Goal: Task Accomplishment & Management: Manage account settings

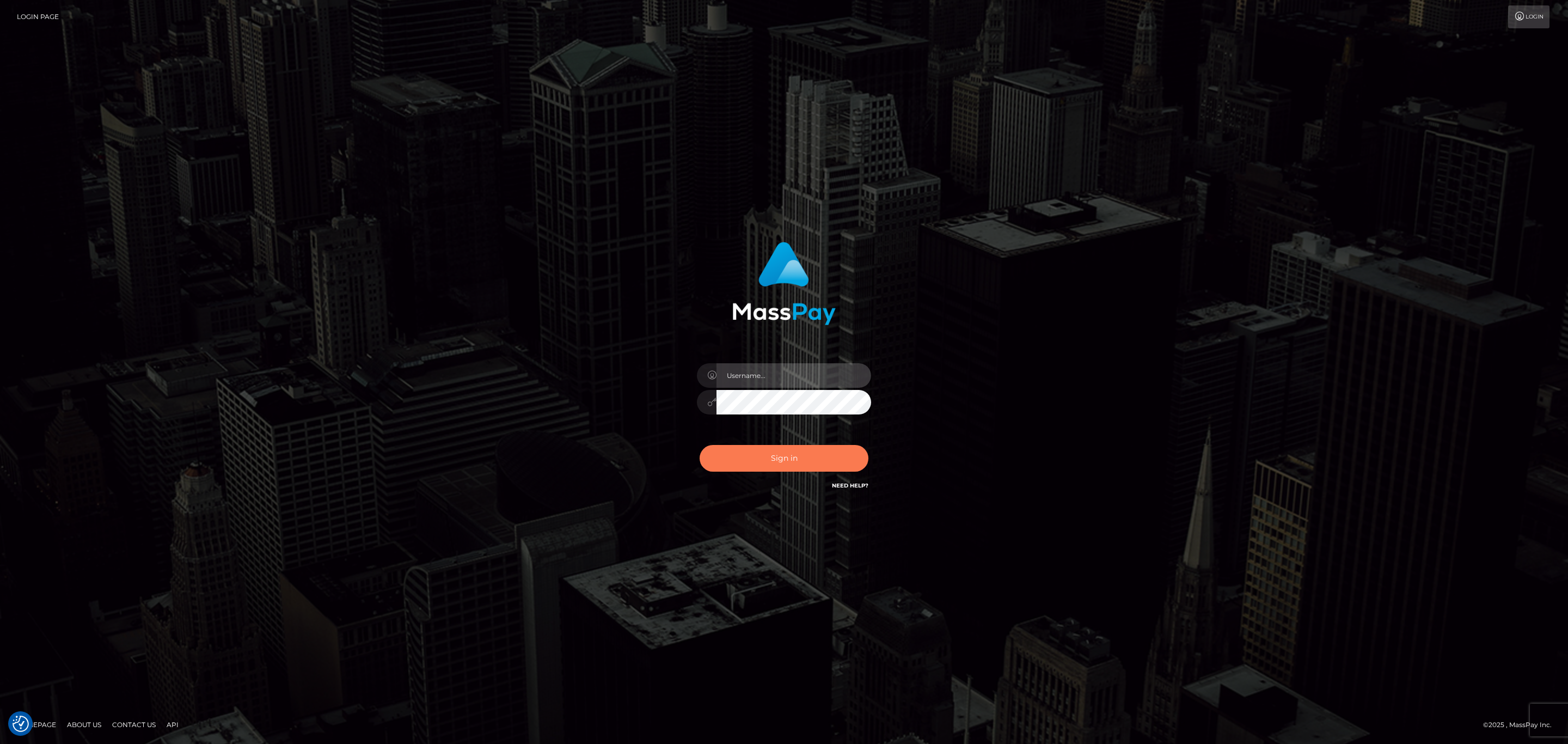
type input "[PERSON_NAME].megabonanza"
click at [788, 447] on button "Sign in" at bounding box center [784, 458] width 169 height 27
click at [825, 455] on button "Sign in" at bounding box center [784, 458] width 169 height 27
type input "[PERSON_NAME].megabonanza"
click at [806, 454] on button "Sign in" at bounding box center [784, 458] width 169 height 27
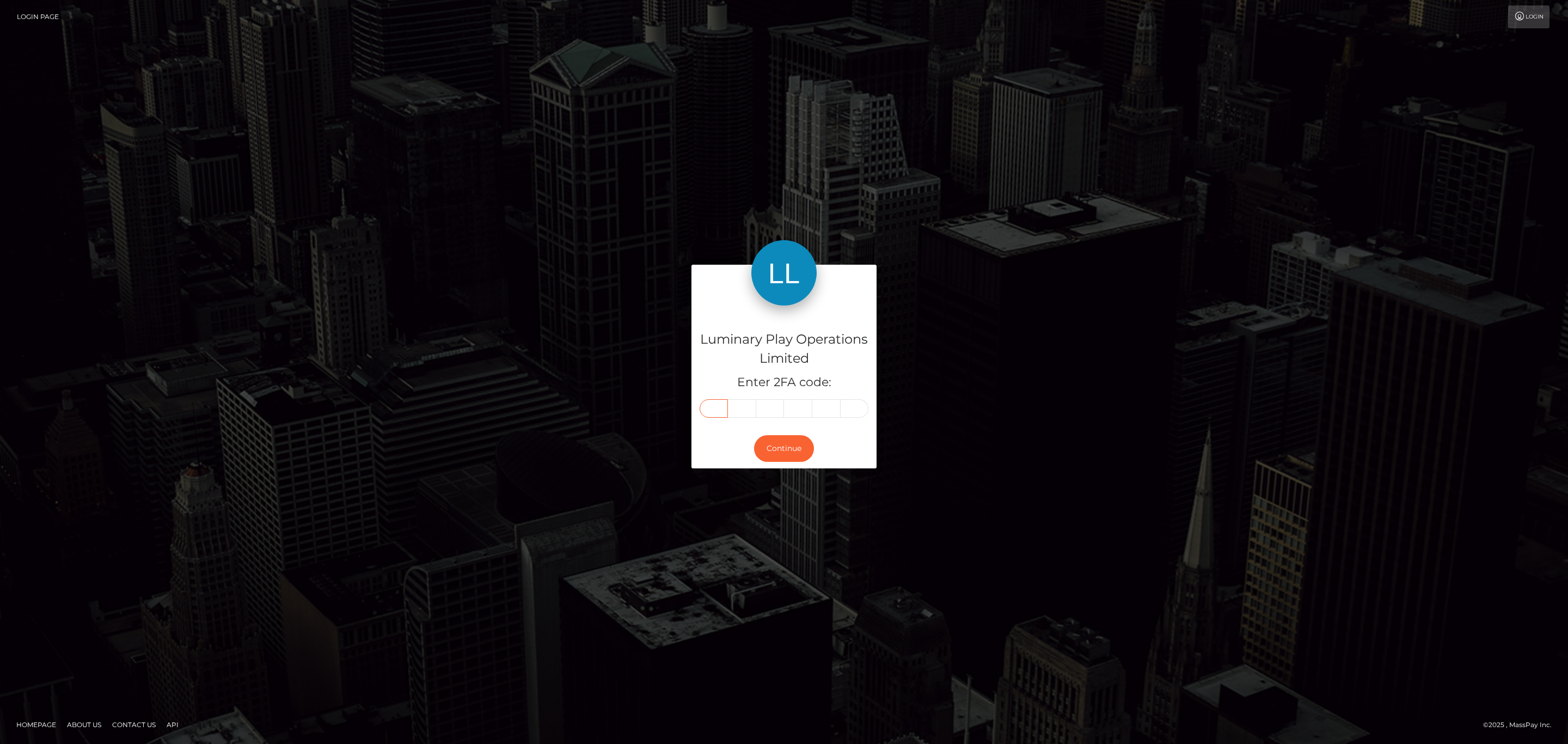
click at [718, 414] on input "text" at bounding box center [714, 409] width 28 height 19
paste input "4"
type input "4"
type input "1"
type input "2"
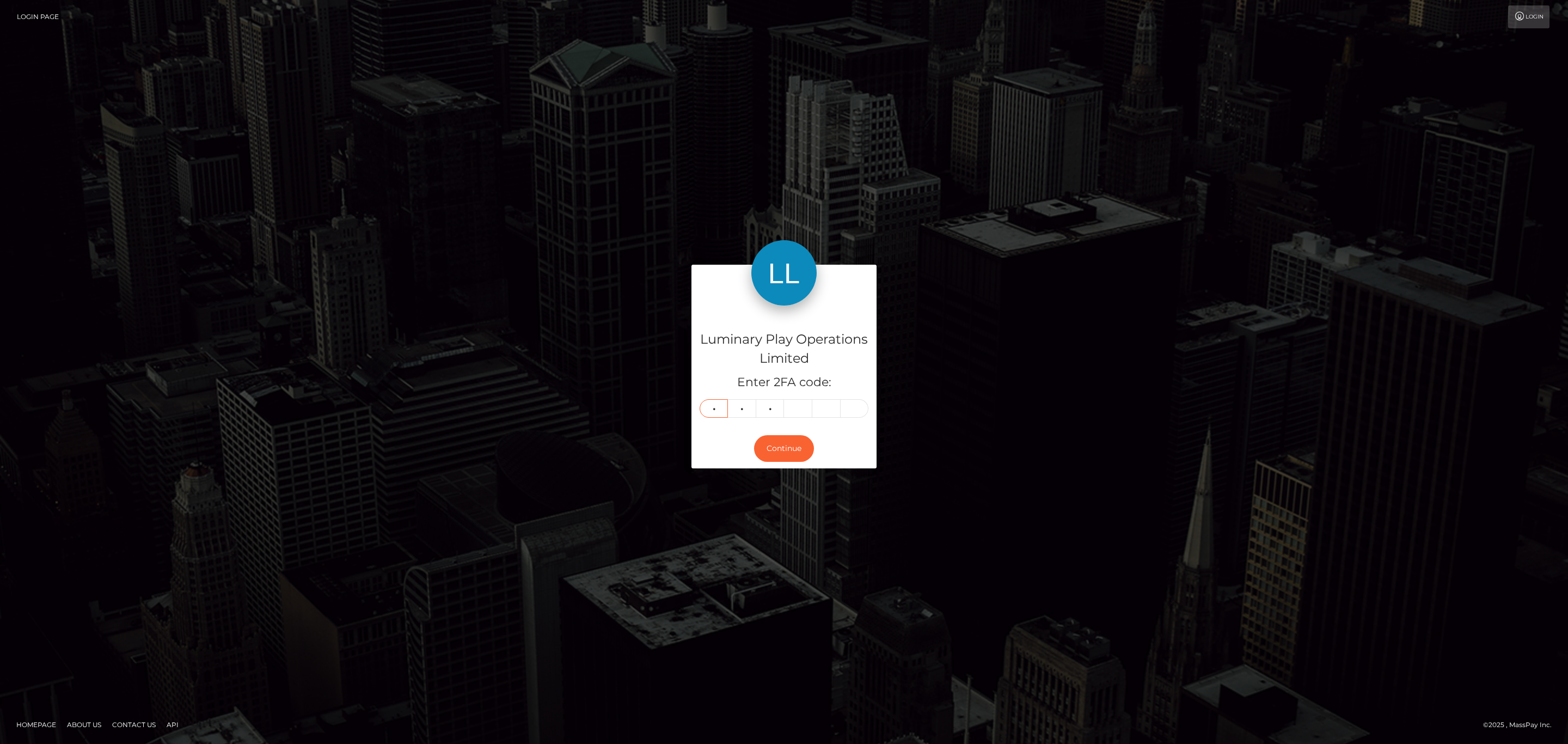
type input "2"
type input "0"
type input "5"
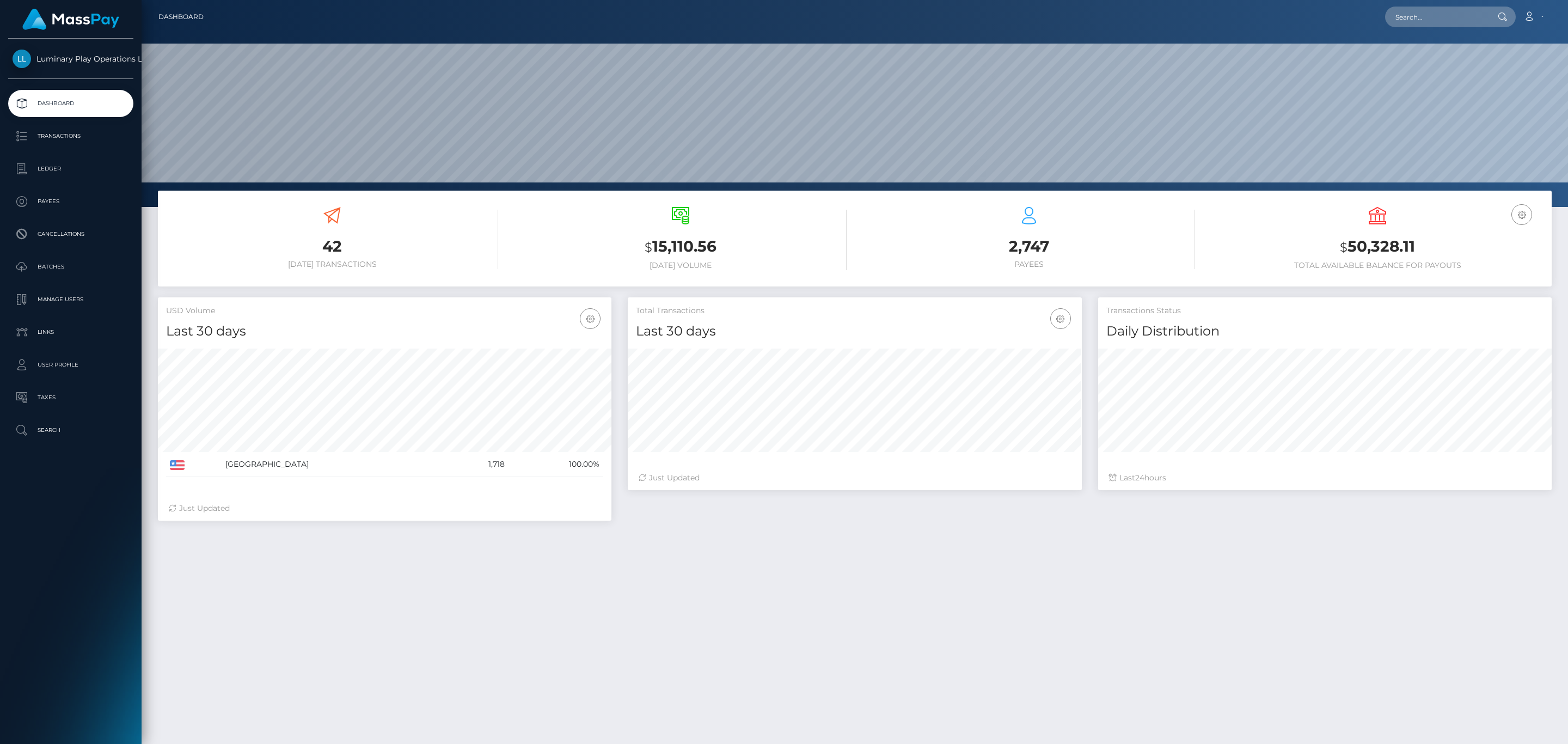
scroll to position [193, 453]
click at [1368, 240] on h3 "$ 50,328.11" at bounding box center [1377, 247] width 332 height 23
copy h3 "50,328.11"
click at [1537, 17] on link "Account" at bounding box center [1533, 16] width 32 height 23
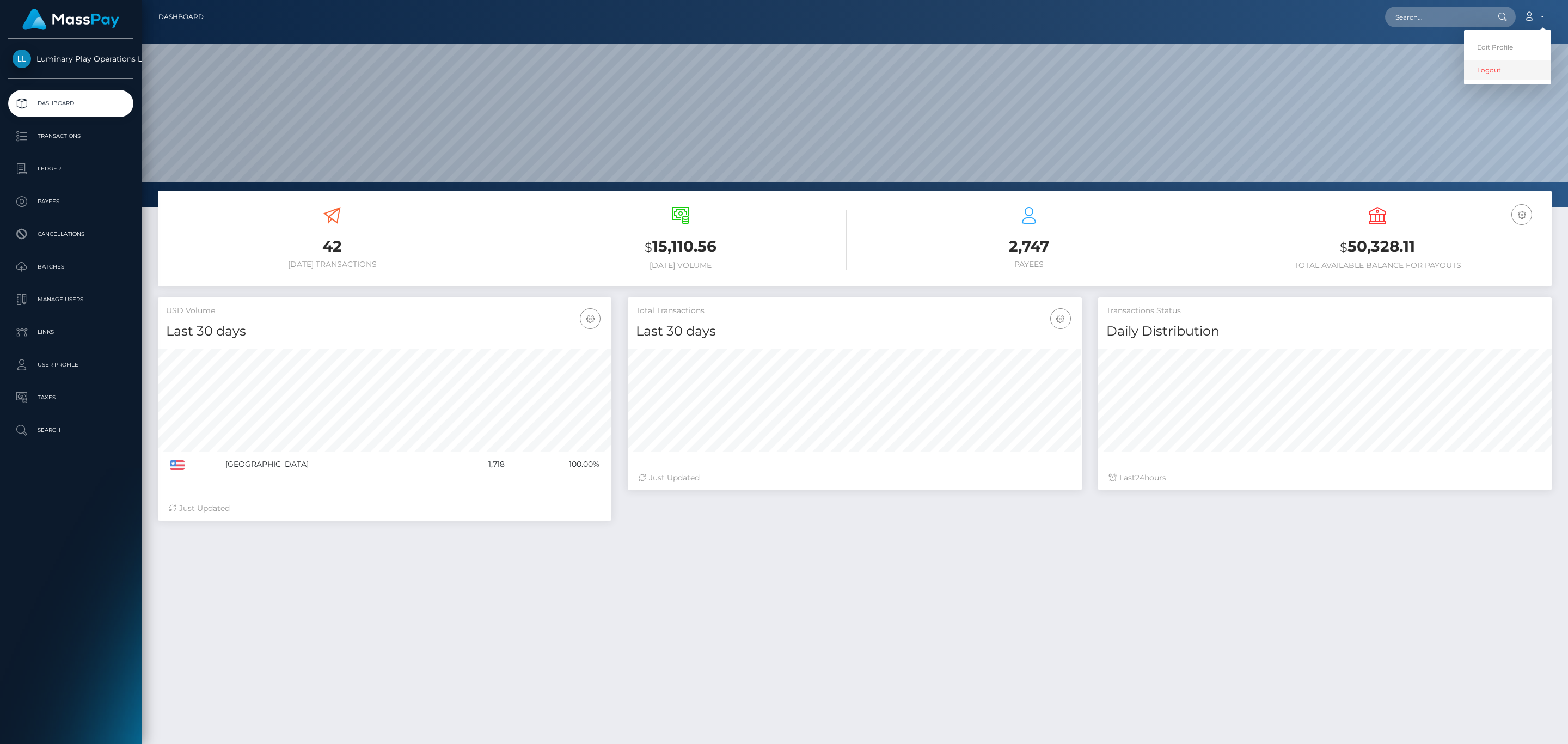
click at [1506, 67] on link "Logout" at bounding box center [1507, 70] width 87 height 20
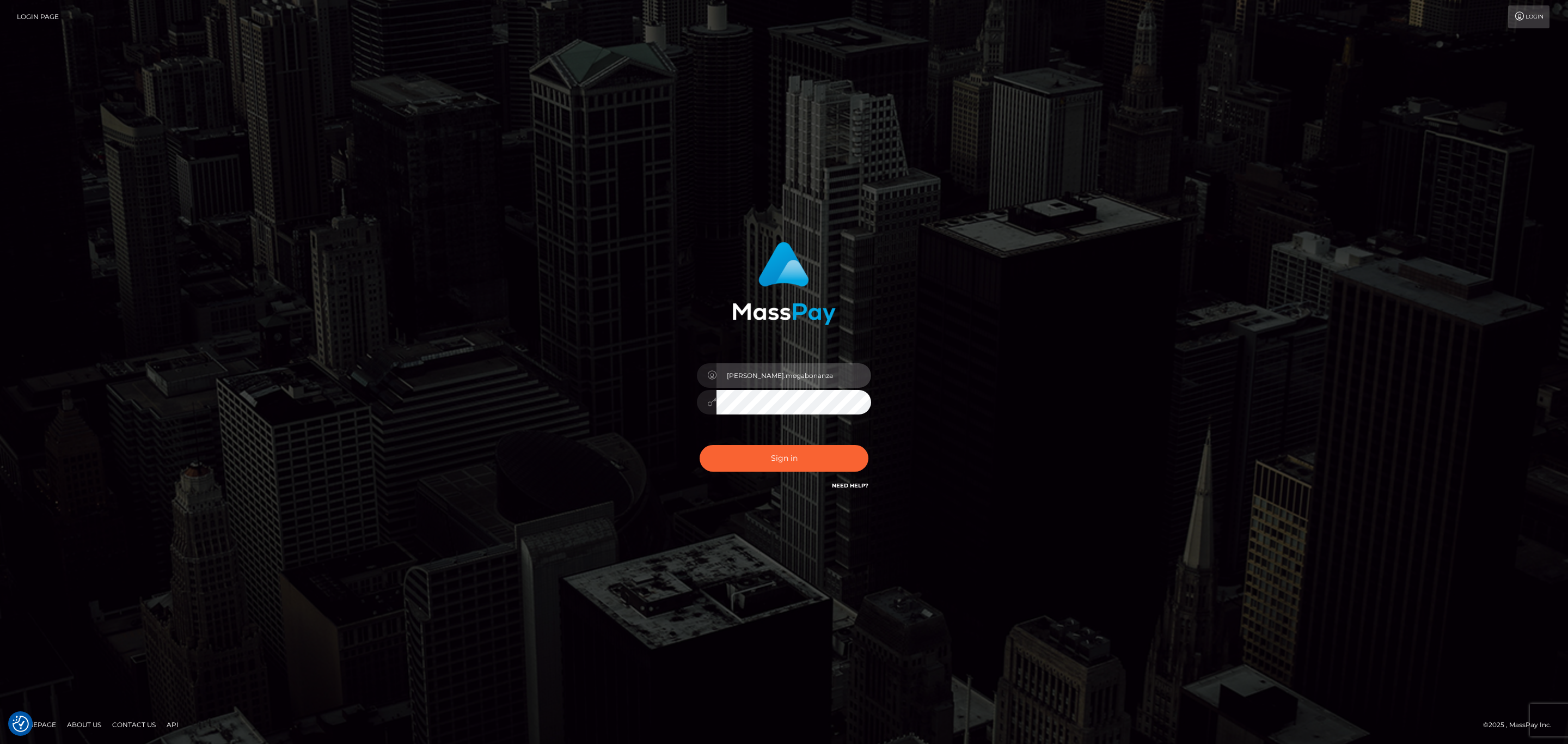
click at [814, 386] on input "sean.megabonanza" at bounding box center [793, 376] width 154 height 25
type input "[PERSON_NAME].silversocial1"
click at [808, 450] on button "Sign in" at bounding box center [784, 458] width 169 height 27
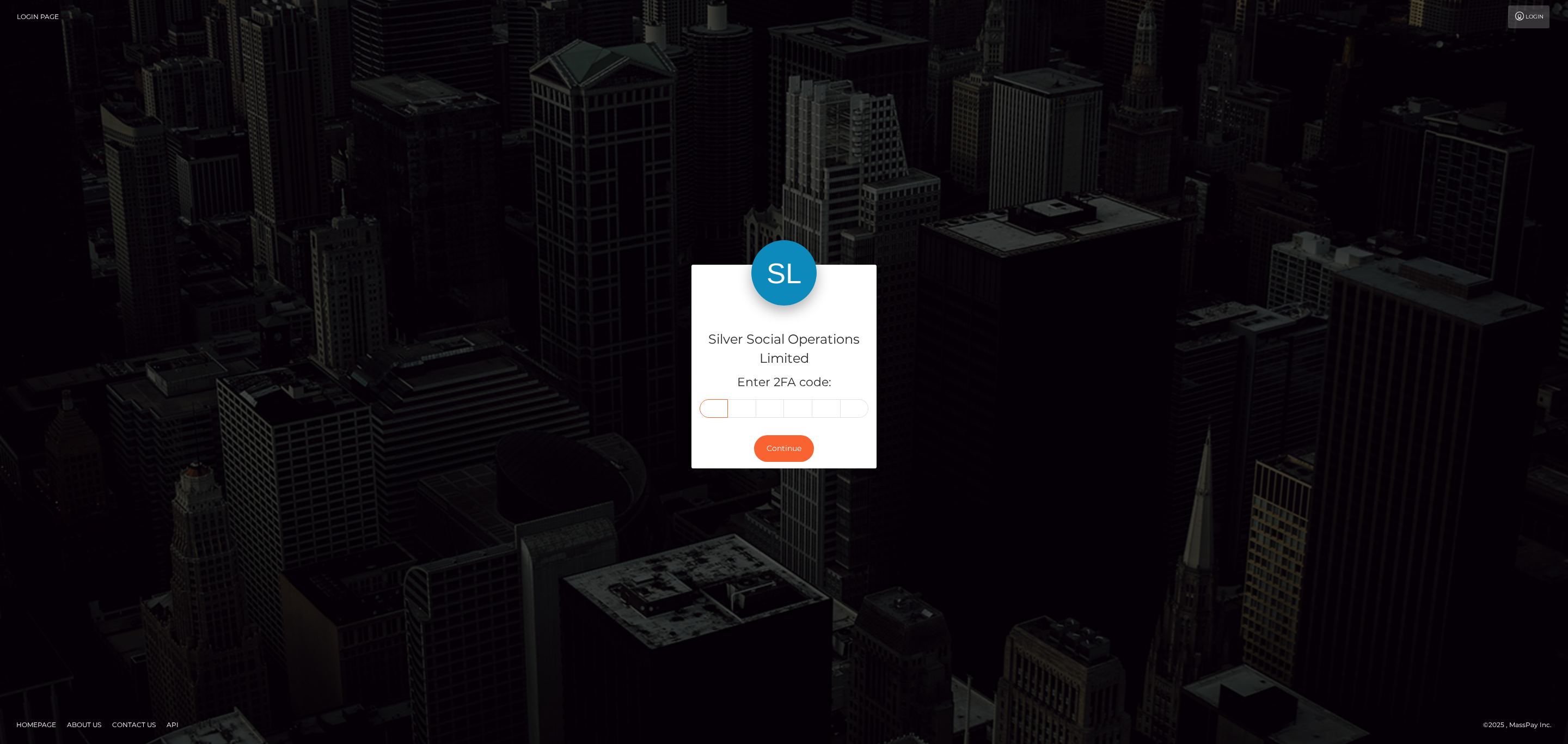
click at [725, 412] on input "text" at bounding box center [714, 409] width 28 height 19
paste input "2"
type input "2"
type input "5"
type input "4"
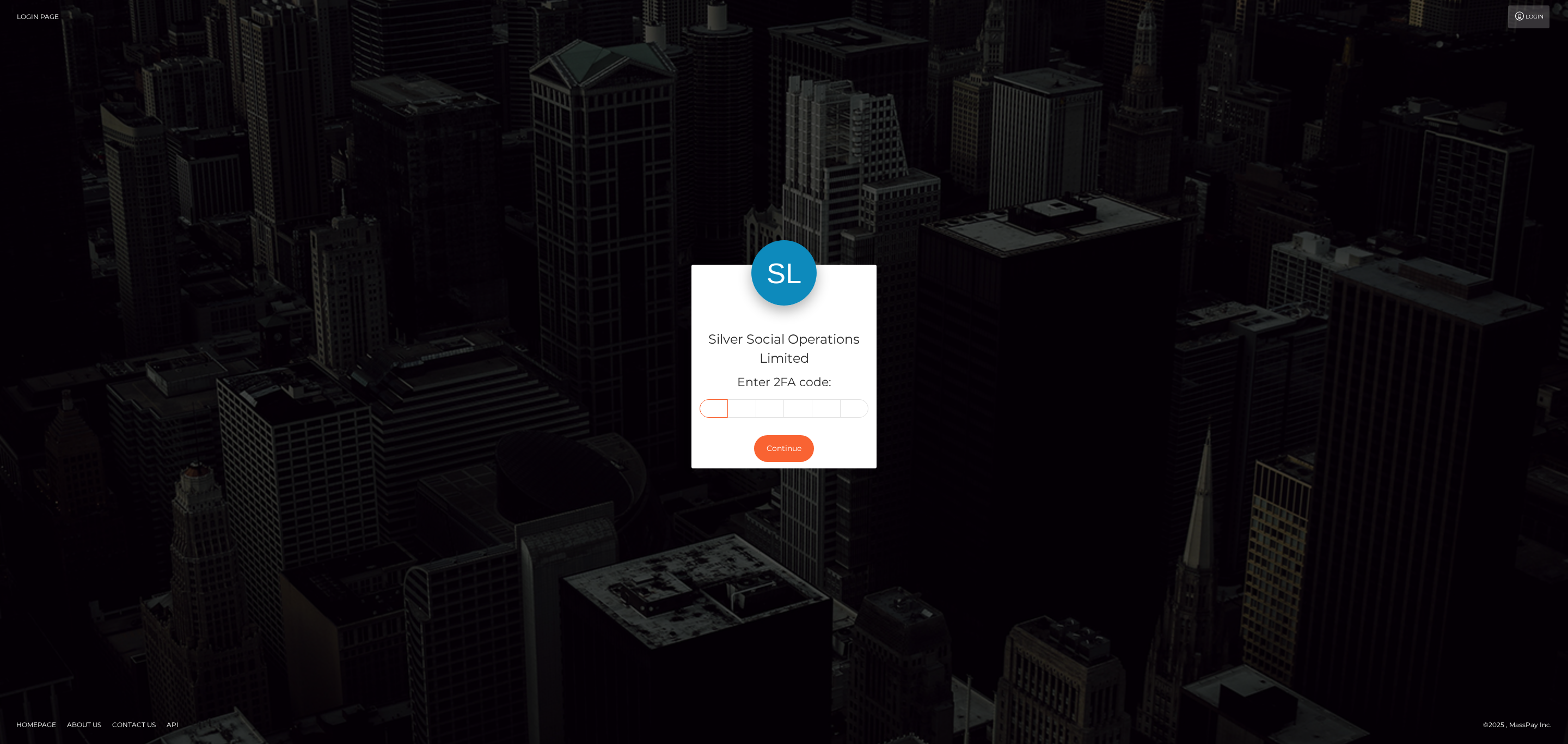
type input "3"
type input "4"
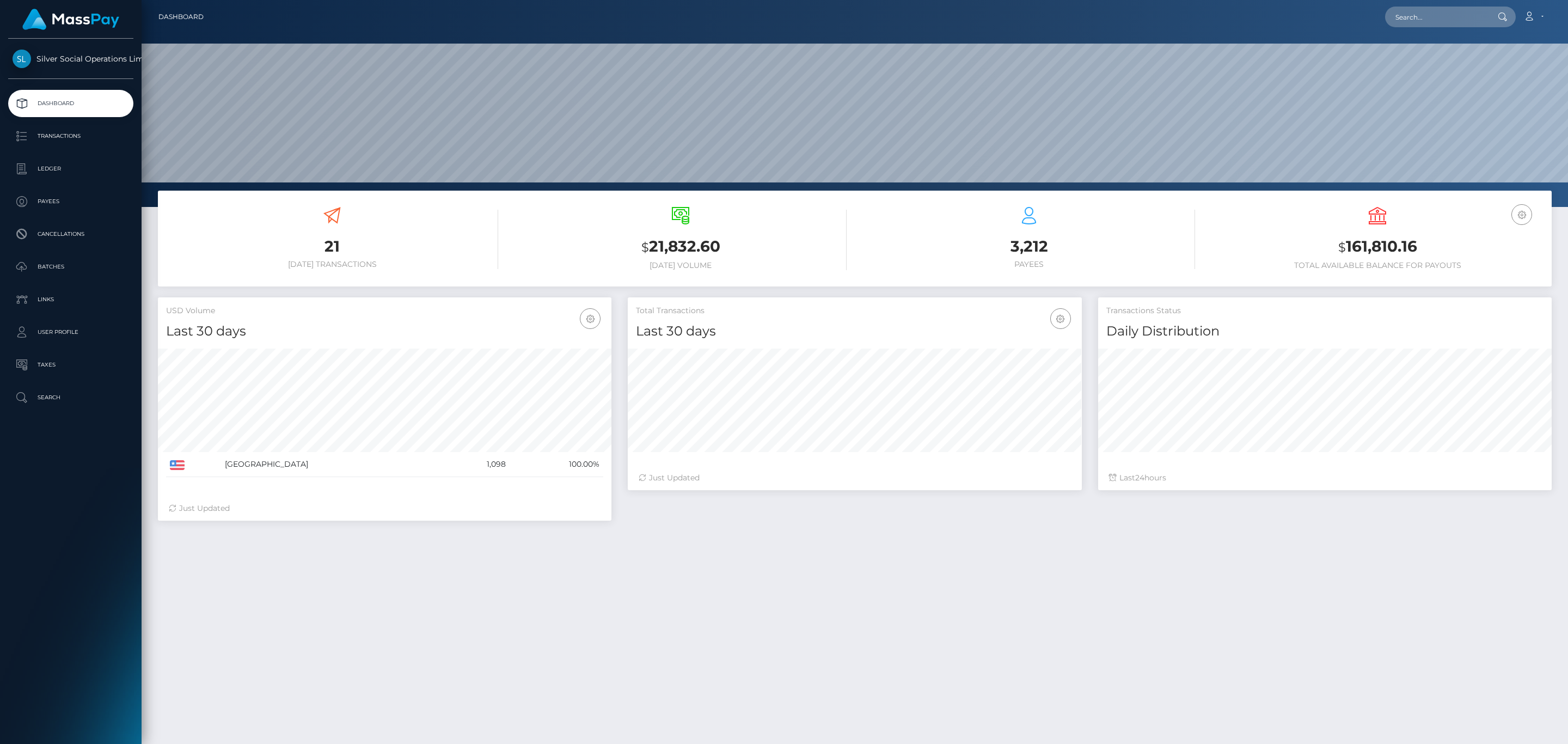
scroll to position [193, 453]
click at [1372, 244] on h3 "$ 161,810.16" at bounding box center [1377, 247] width 332 height 23
copy h3 "161,810.16"
click at [1534, 10] on link "Account" at bounding box center [1533, 16] width 32 height 23
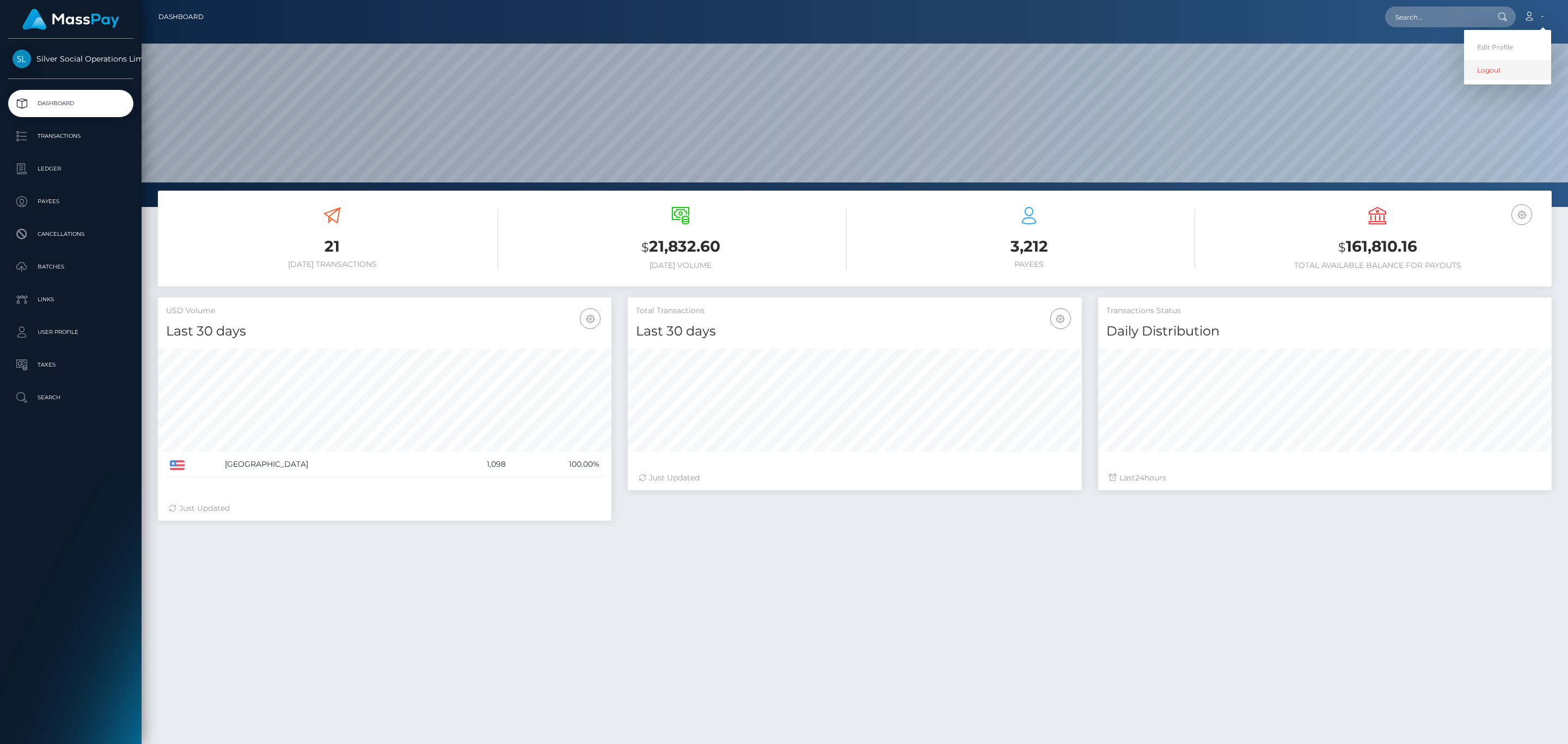
click at [1509, 61] on link "Logout" at bounding box center [1507, 70] width 87 height 20
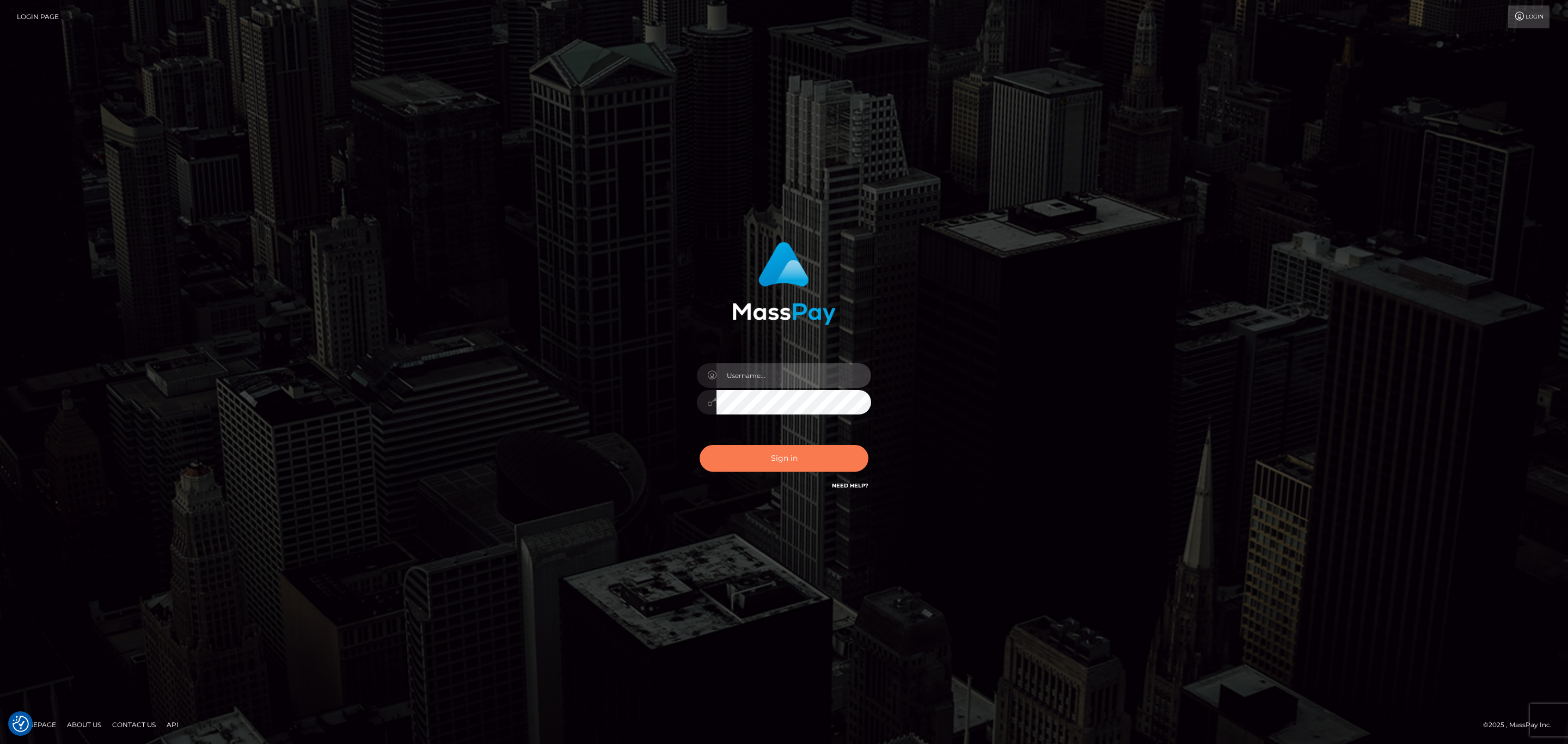
type input "[PERSON_NAME].silversocial1"
click at [810, 462] on button "Sign in" at bounding box center [784, 458] width 169 height 27
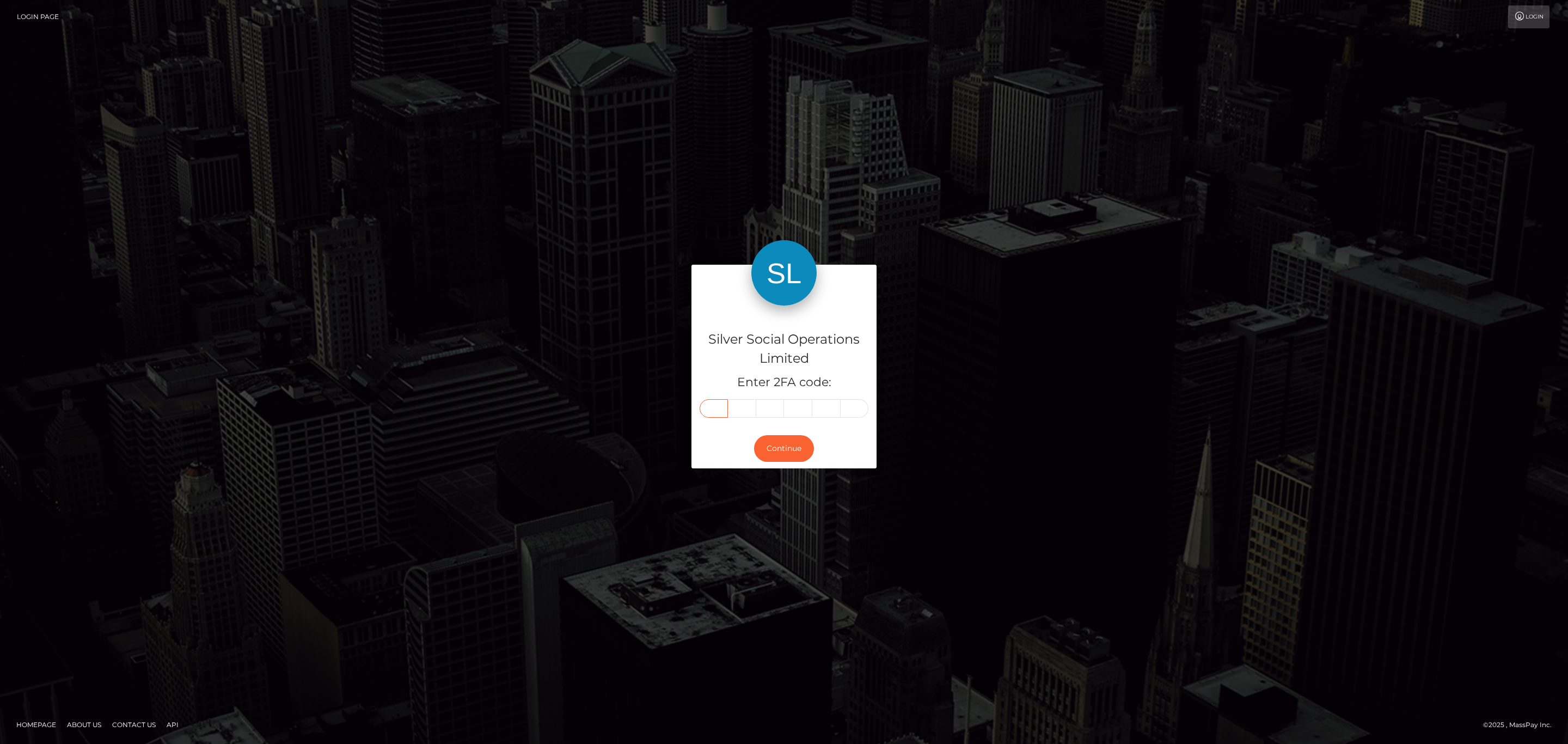
click at [718, 405] on input "text" at bounding box center [714, 409] width 28 height 19
paste input "8"
type input "8"
type input "0"
type input "6"
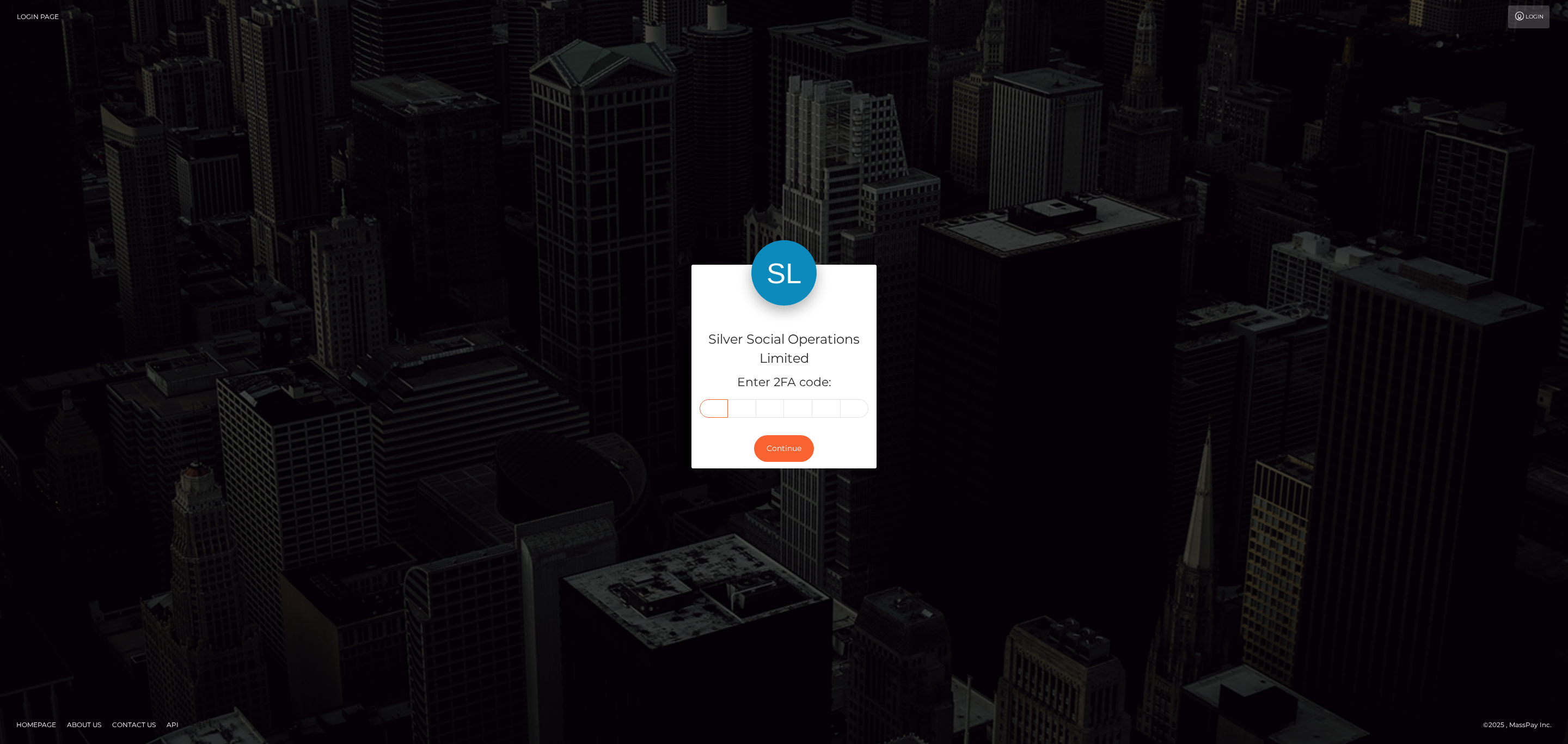
type input "6"
type input "9"
type input "0"
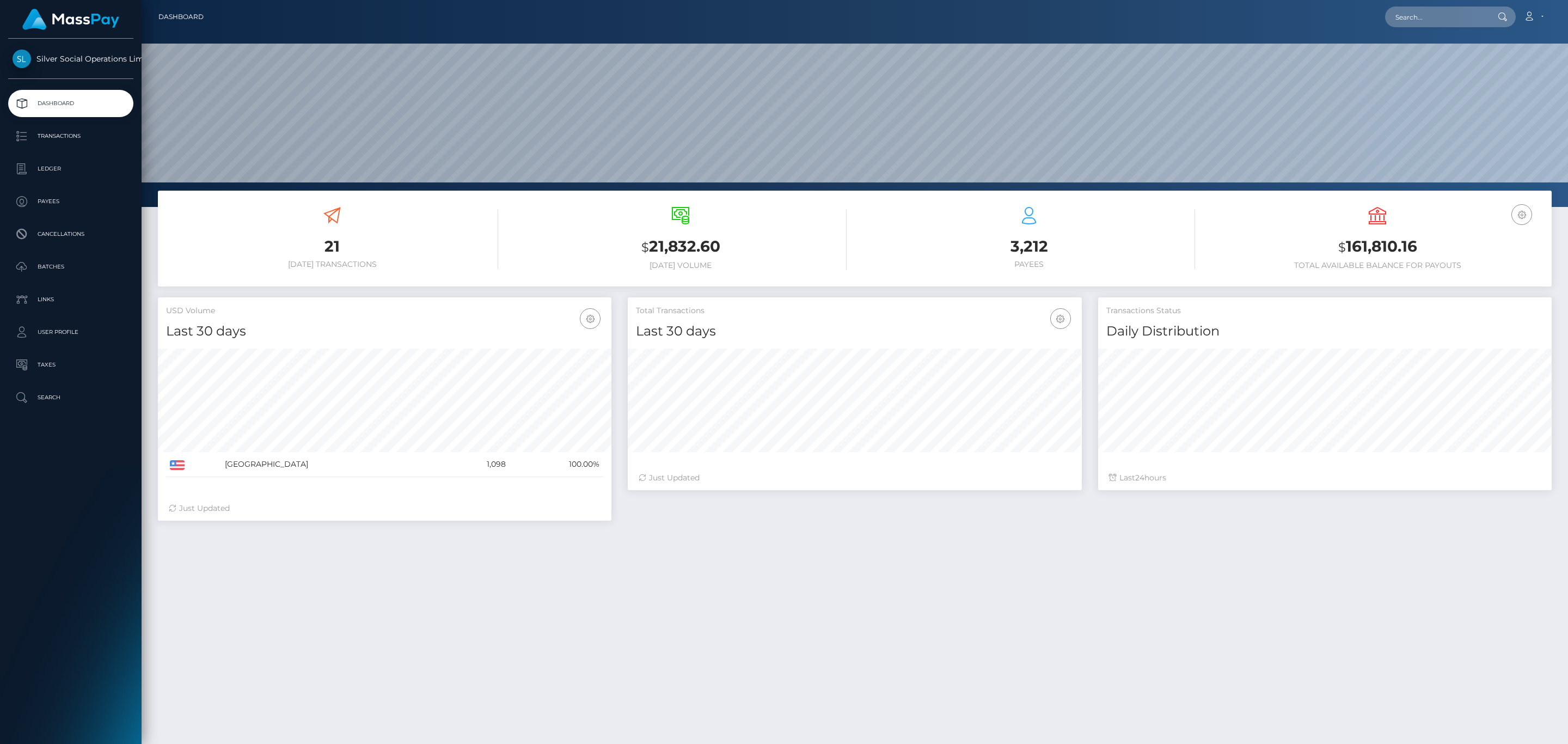
scroll to position [193, 453]
click at [1374, 236] on h3 "$ 161,810.16" at bounding box center [1377, 247] width 332 height 23
copy h3 "161,810.16"
click at [1527, 16] on icon at bounding box center [1529, 16] width 12 height 8
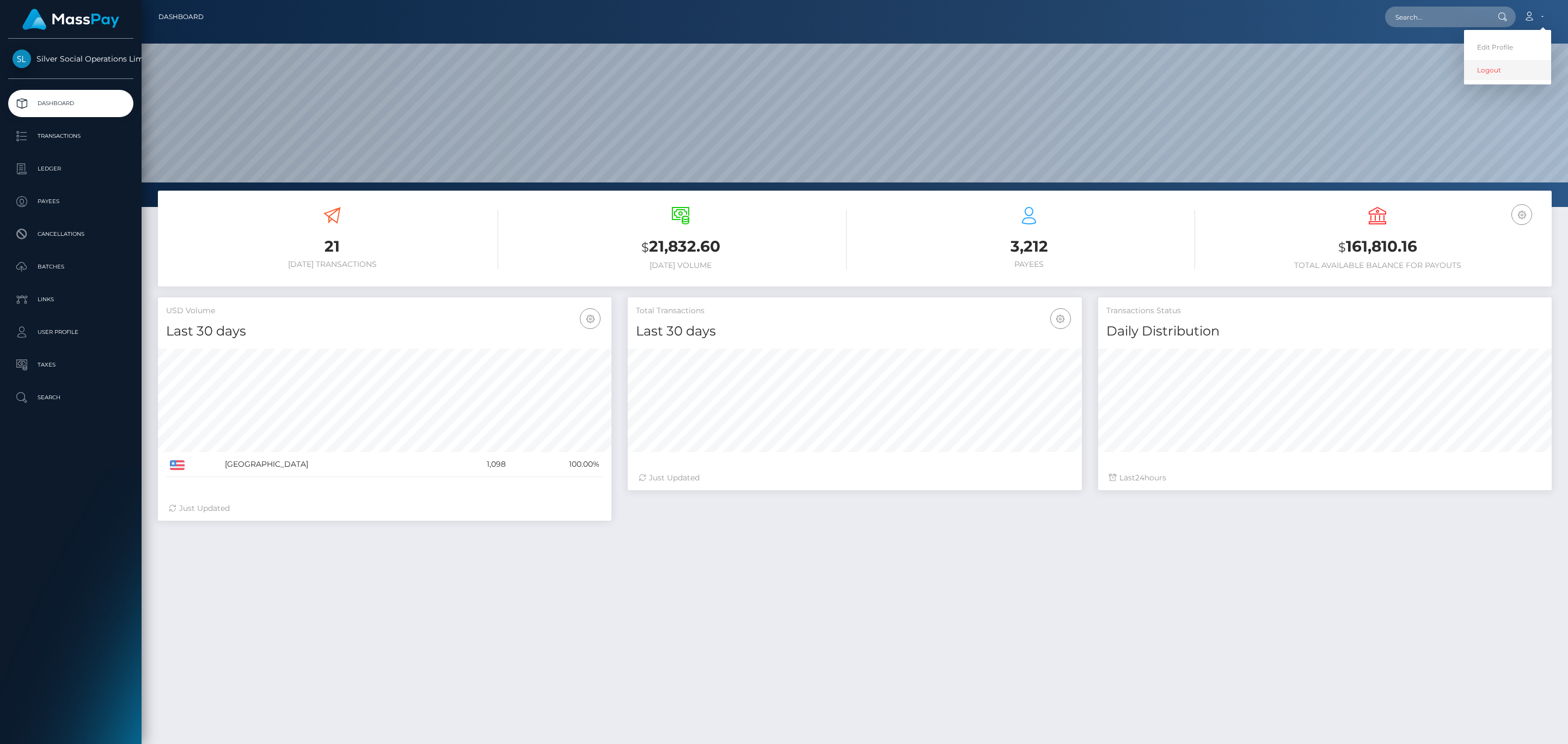
click at [1496, 64] on link "Logout" at bounding box center [1507, 70] width 87 height 20
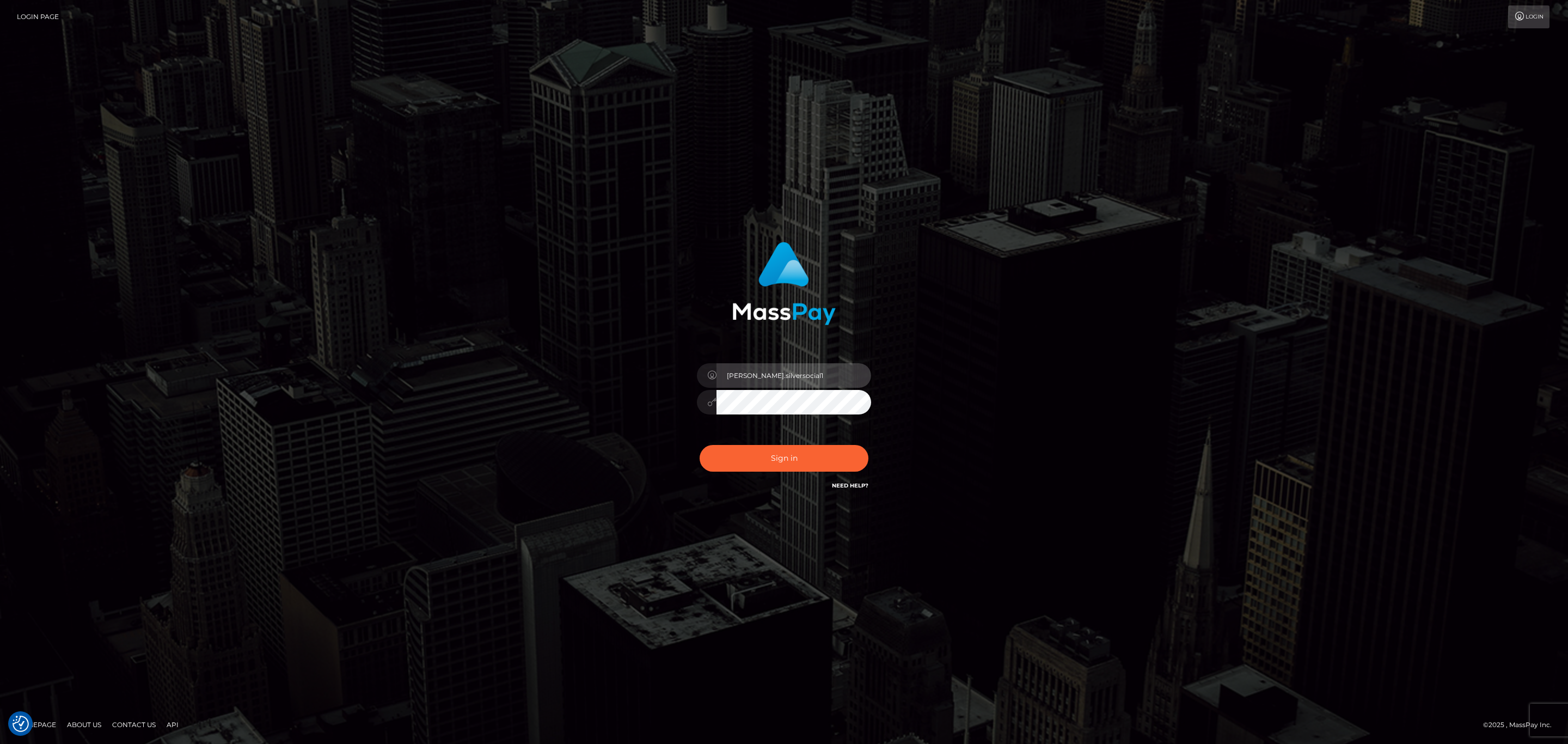
click at [800, 363] on input "Sean.silversocial1" at bounding box center [793, 376] width 154 height 25
type input "sean.ace"
click at [794, 452] on button "Sign in" at bounding box center [784, 458] width 169 height 27
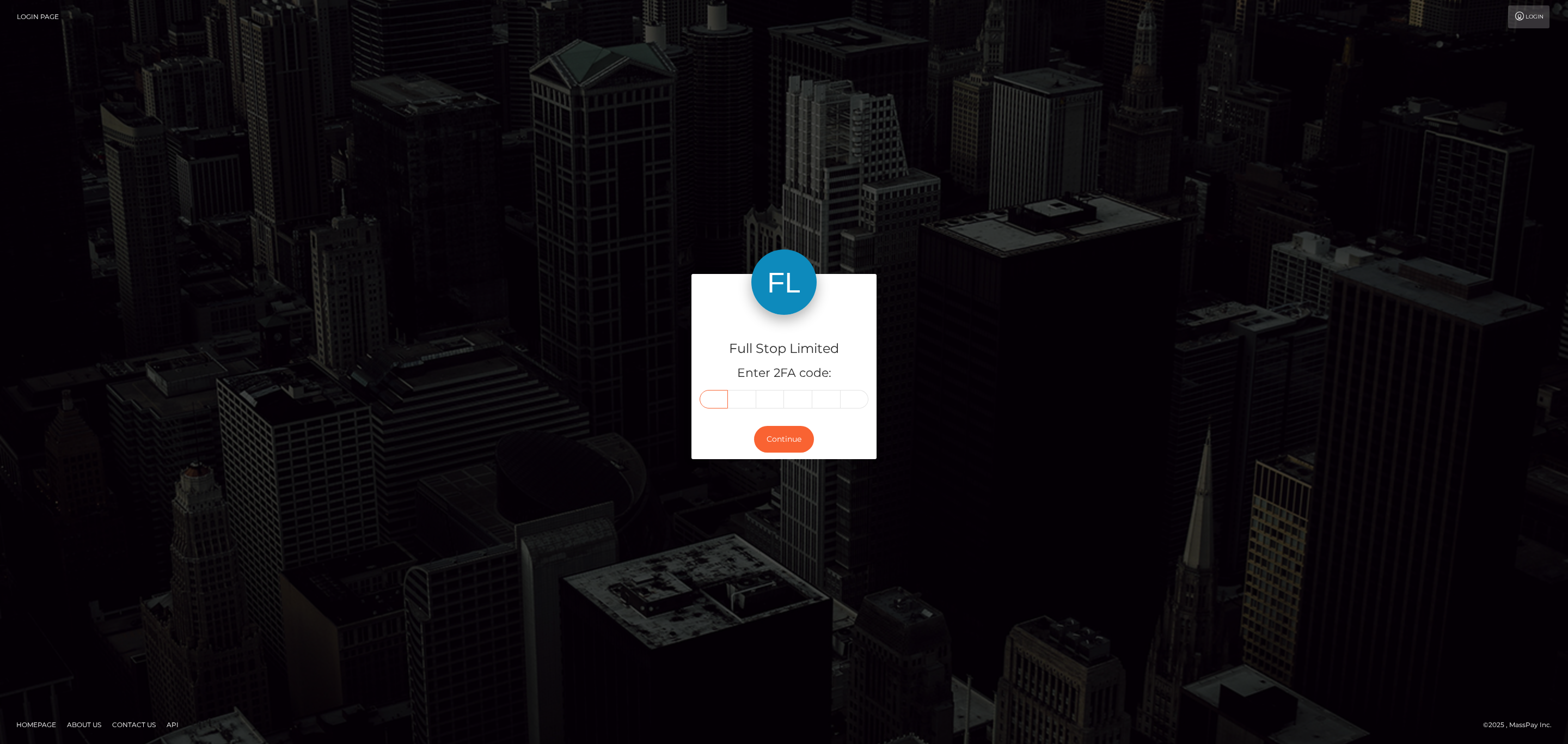
click at [711, 398] on input "text" at bounding box center [714, 399] width 28 height 19
paste input "7"
type input "7"
type input "8"
type input "3"
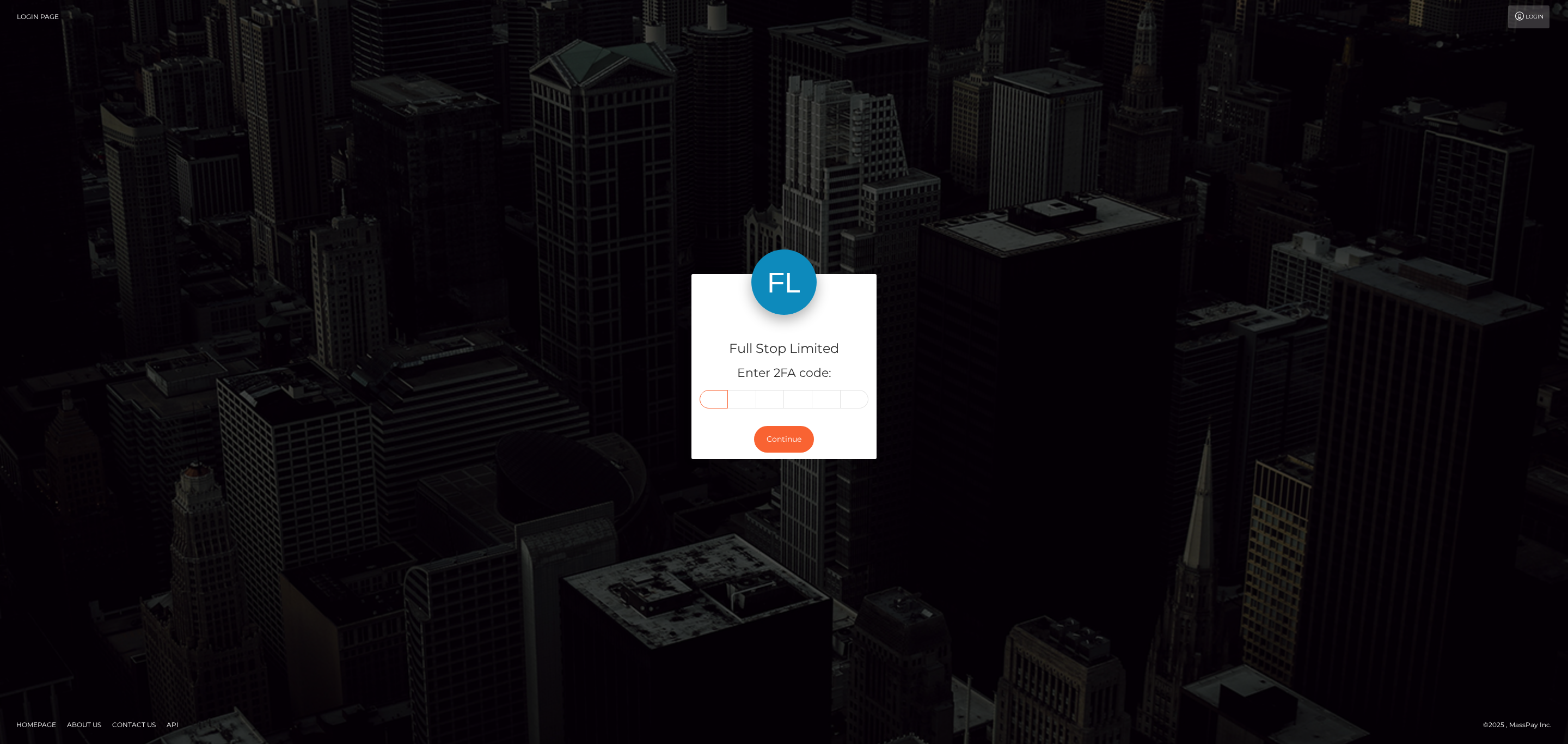
type input "5"
type input "6"
type input "0"
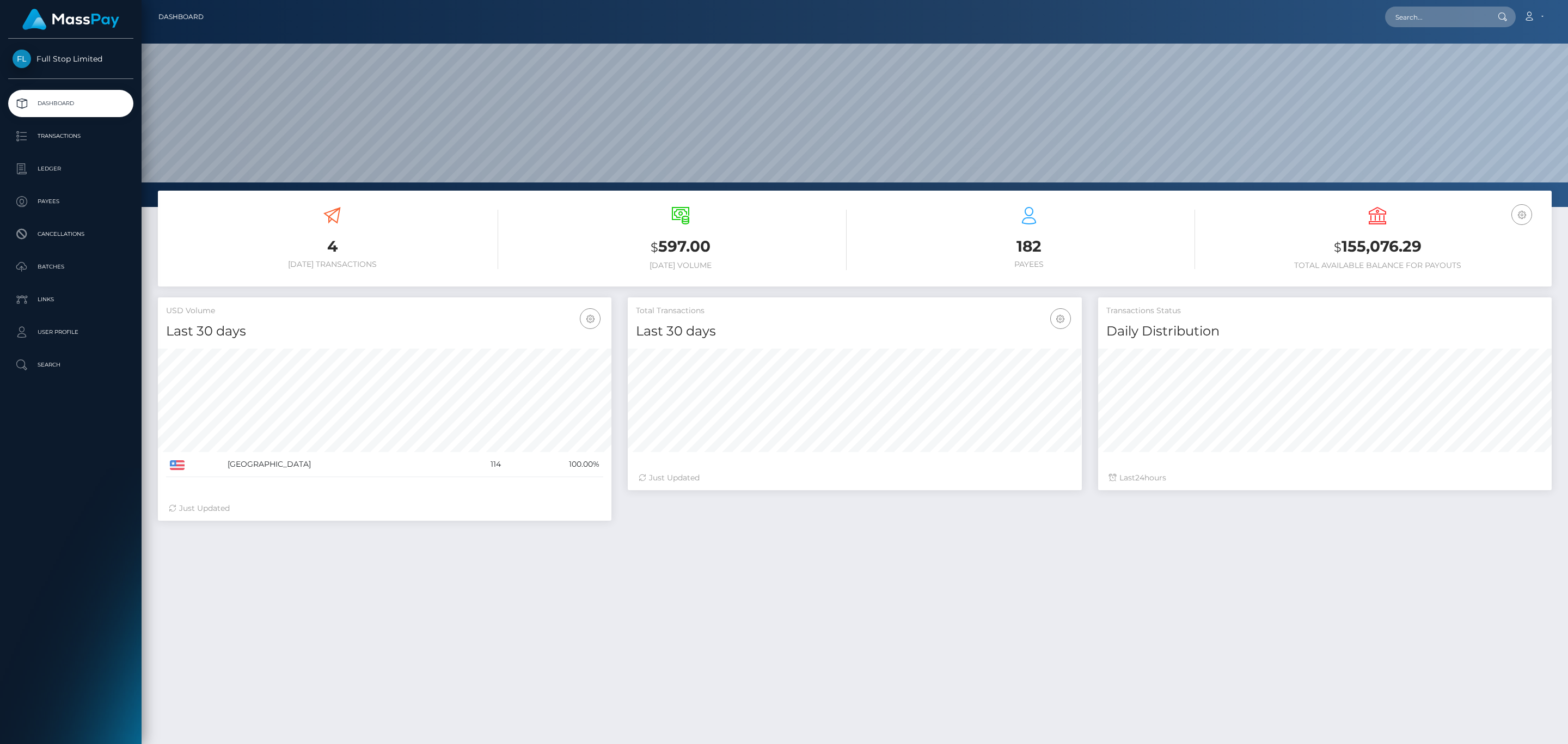
scroll to position [193, 453]
click at [1354, 255] on h3 "$ 155,076.29" at bounding box center [1377, 247] width 332 height 23
click at [1354, 257] on h3 "$ 155,076.29" at bounding box center [1377, 247] width 332 height 23
copy h3 "155,076.29"
